Goal: Check status

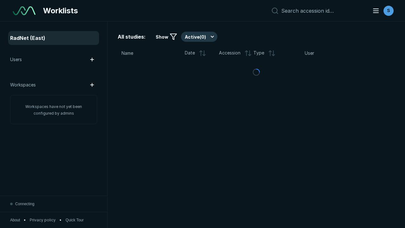
scroll to position [1625, 2049]
